Goal: Information Seeking & Learning: Understand process/instructions

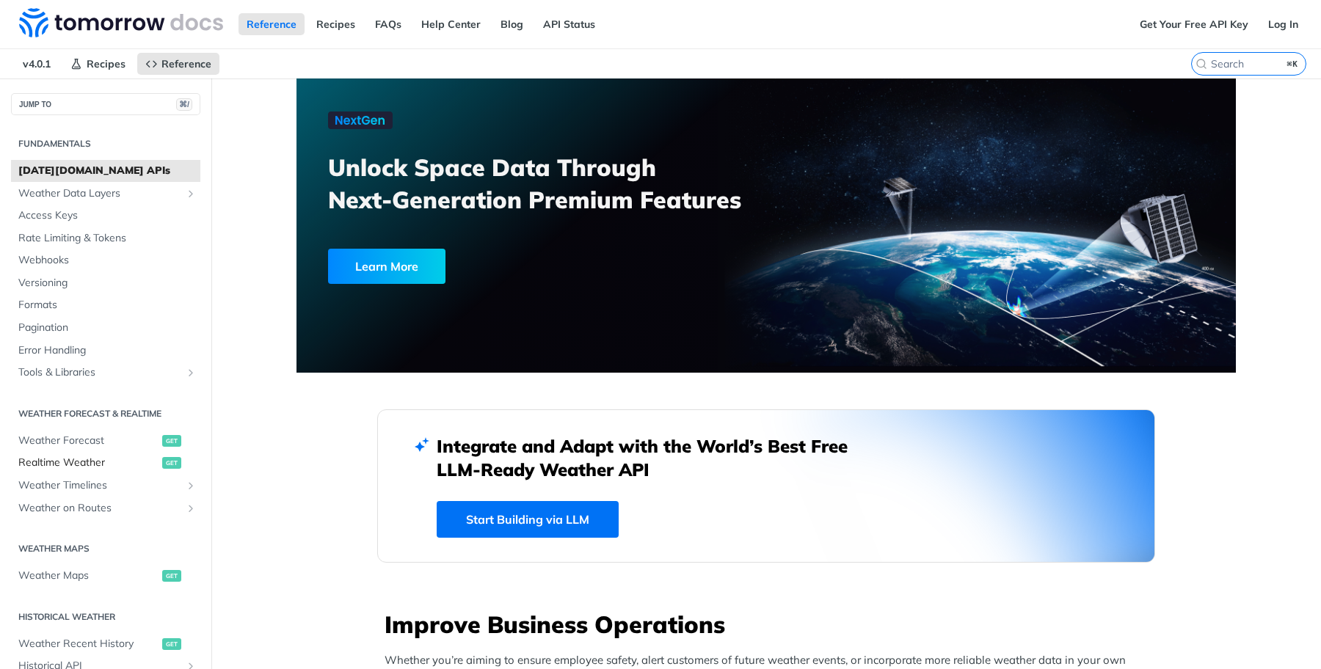
click at [98, 465] on span "Realtime Weather" at bounding box center [88, 463] width 140 height 15
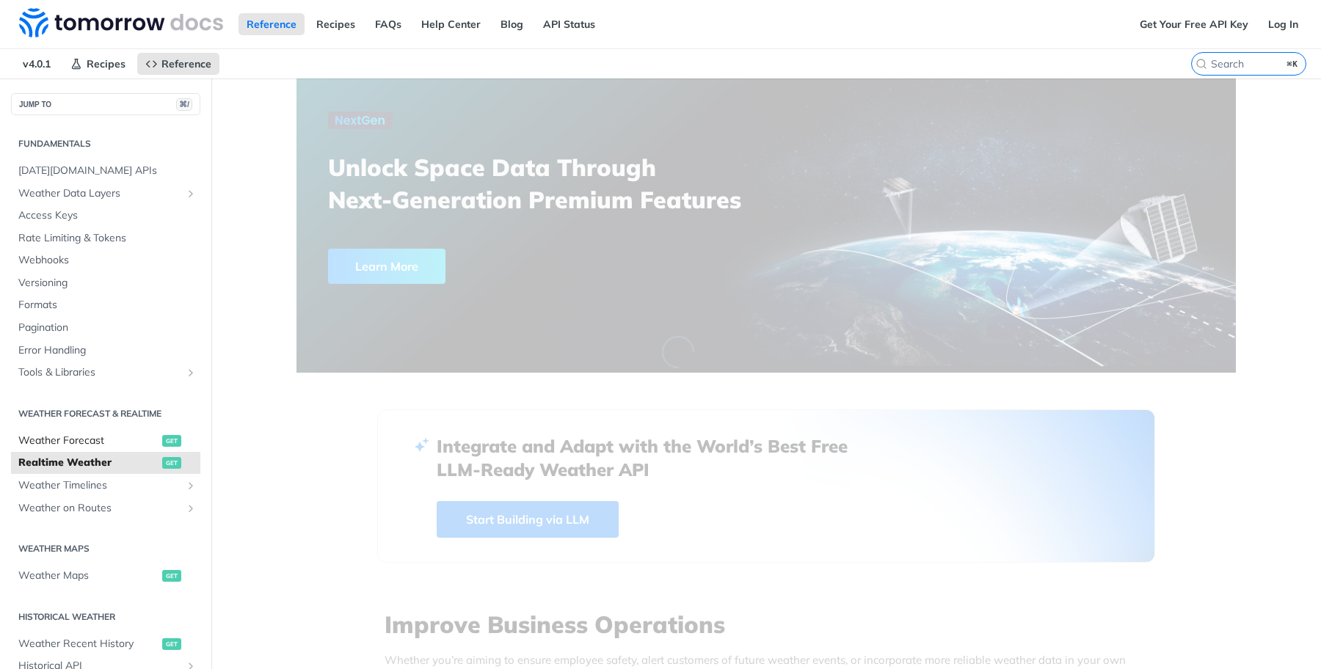
click at [92, 440] on span "Weather Forecast" at bounding box center [88, 441] width 140 height 15
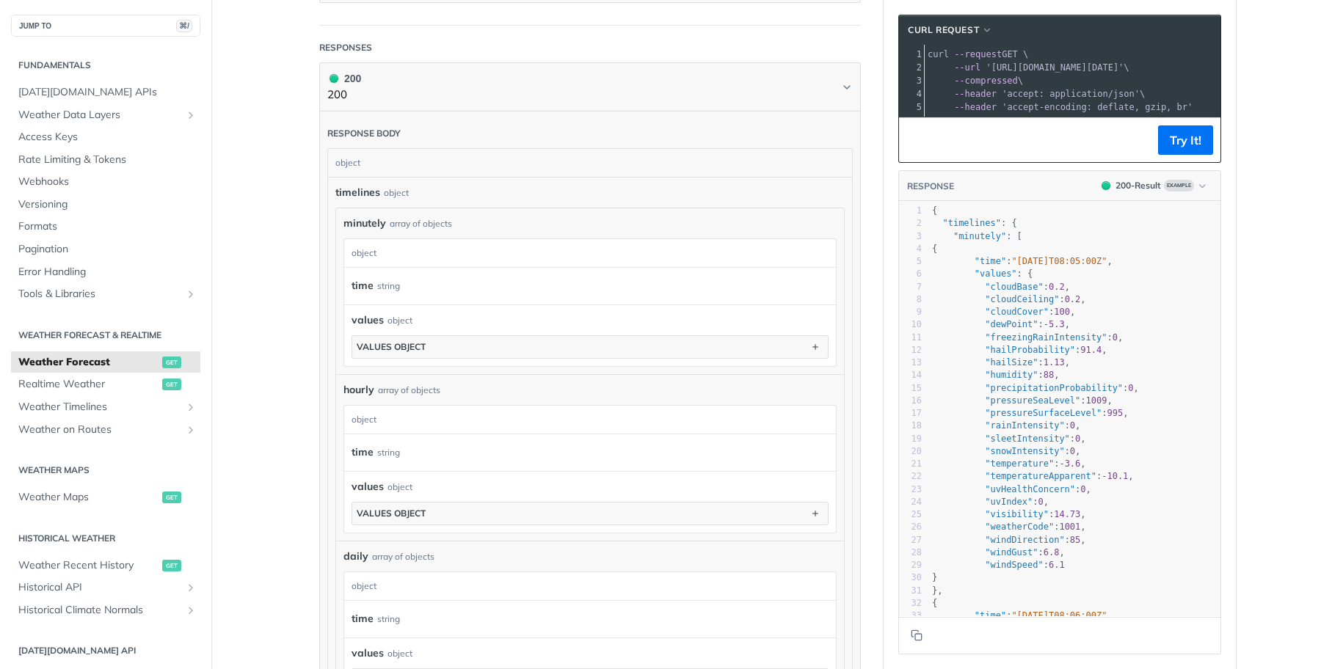
scroll to position [724, 0]
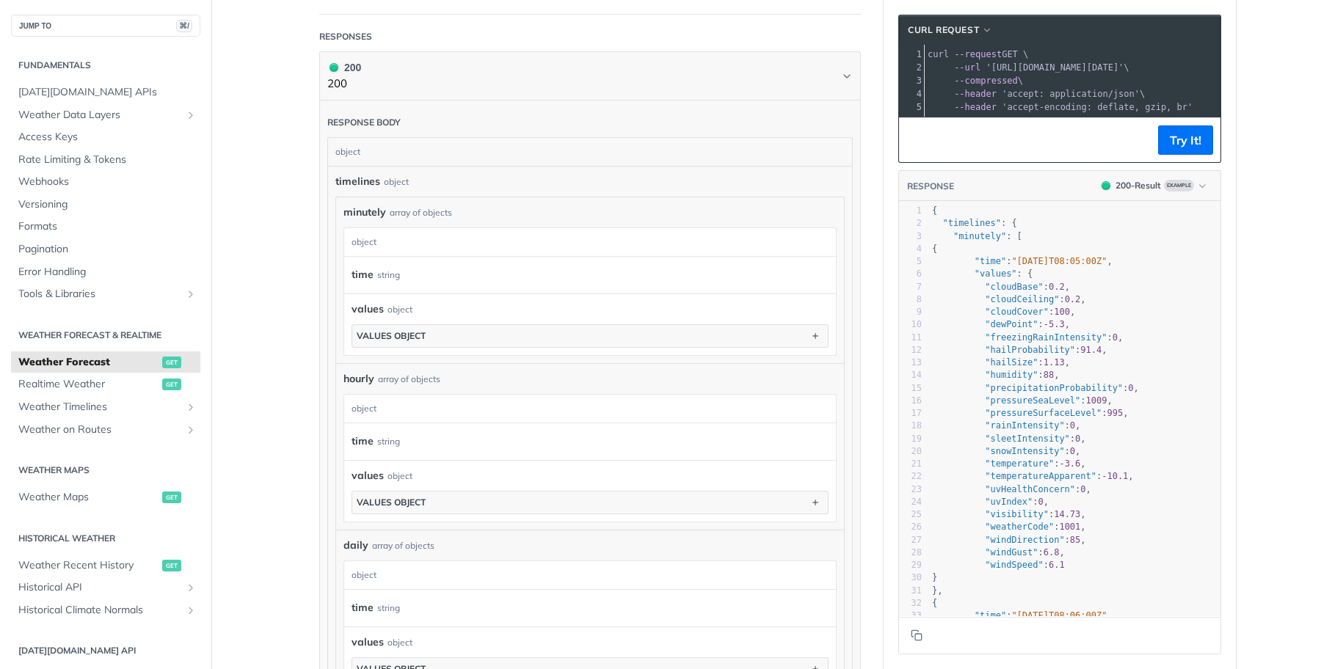
click at [626, 324] on section "values object" at bounding box center [590, 335] width 477 height 23
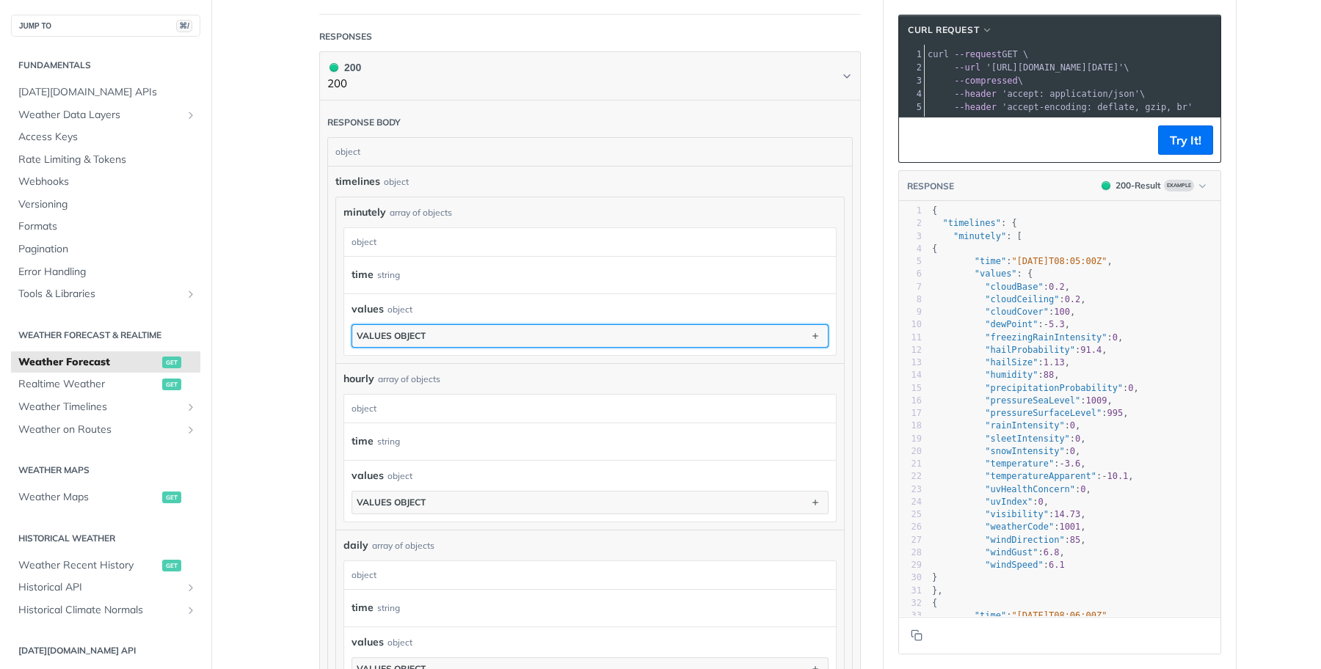
click at [625, 332] on button "values object" at bounding box center [590, 336] width 476 height 22
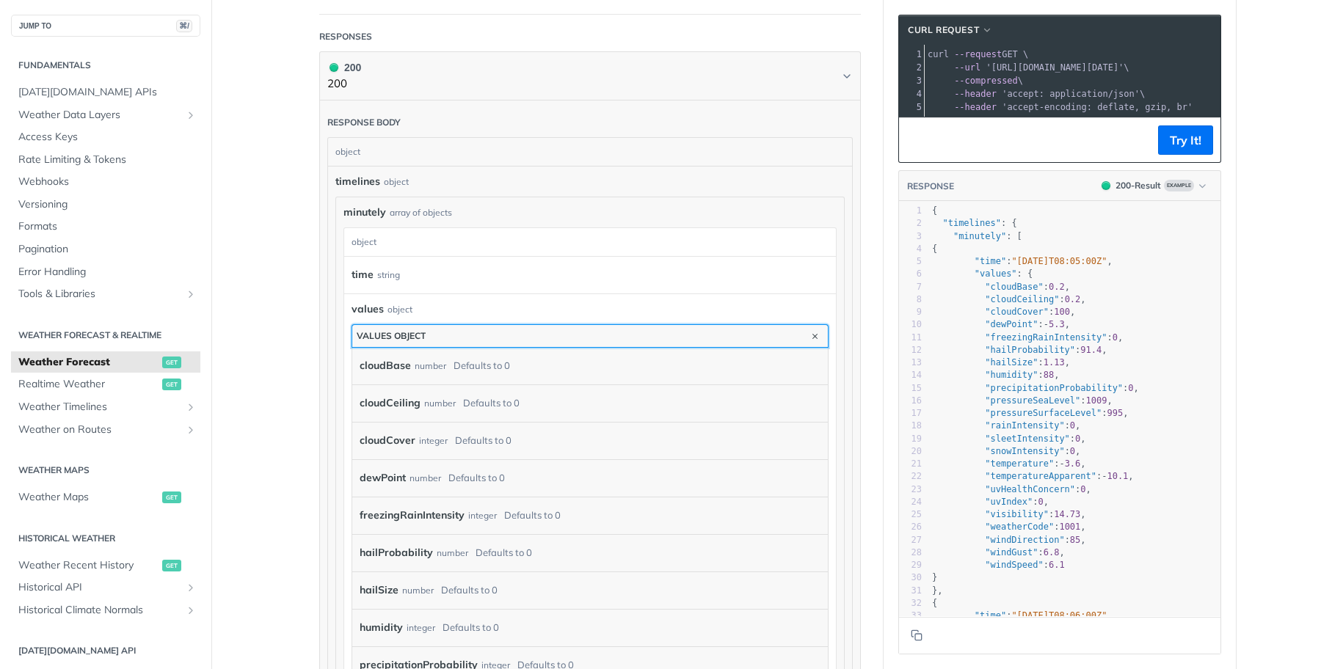
click at [401, 330] on div "values object" at bounding box center [391, 335] width 69 height 11
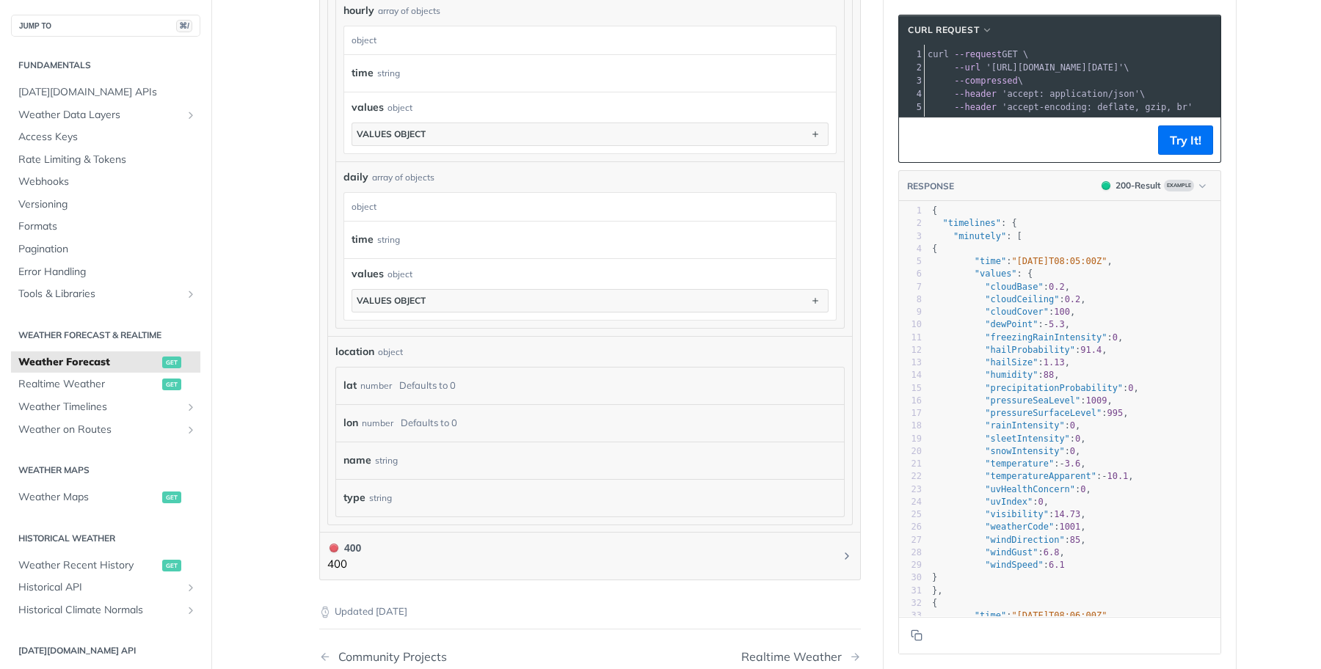
scroll to position [1118, 0]
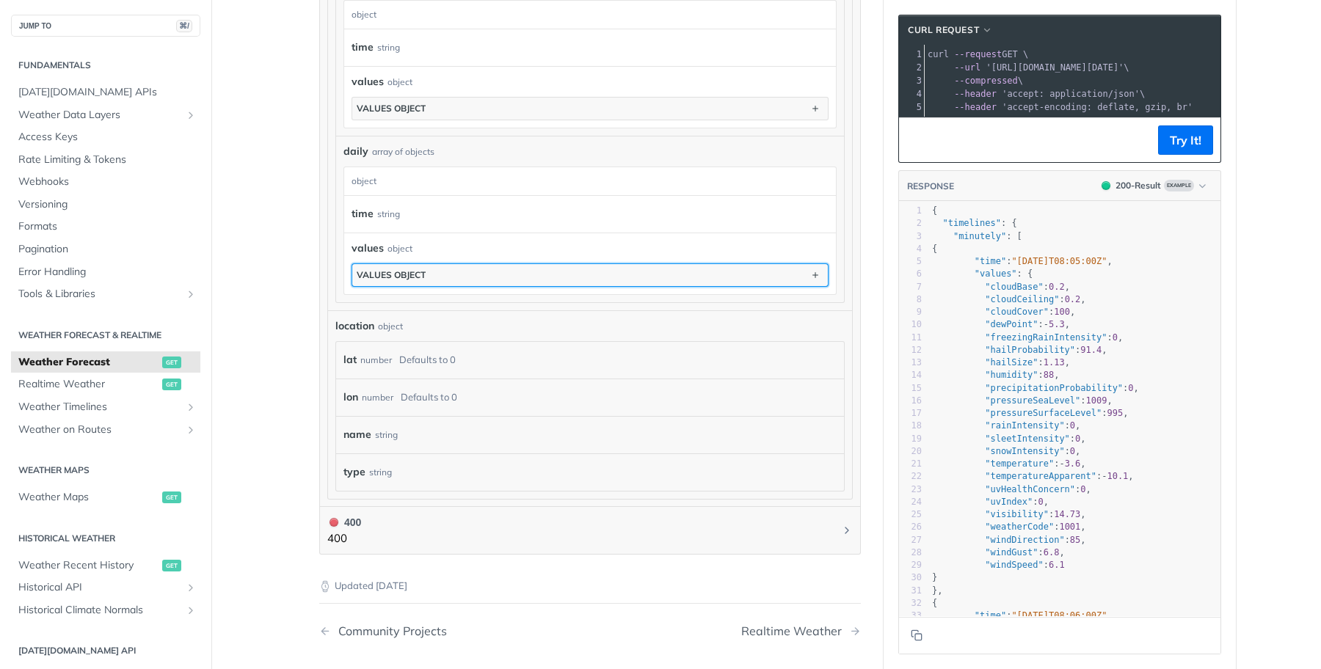
click at [443, 277] on button "values object" at bounding box center [590, 275] width 476 height 22
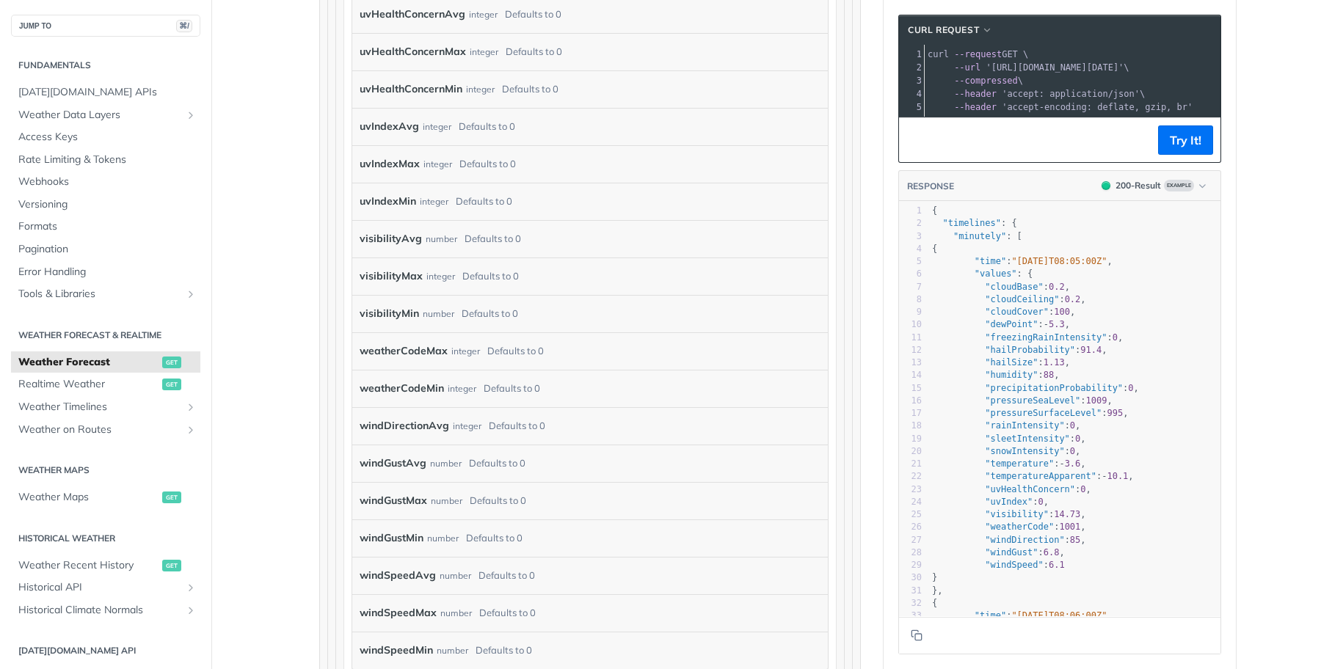
scroll to position [4796, 0]
